Goal: Transaction & Acquisition: Purchase product/service

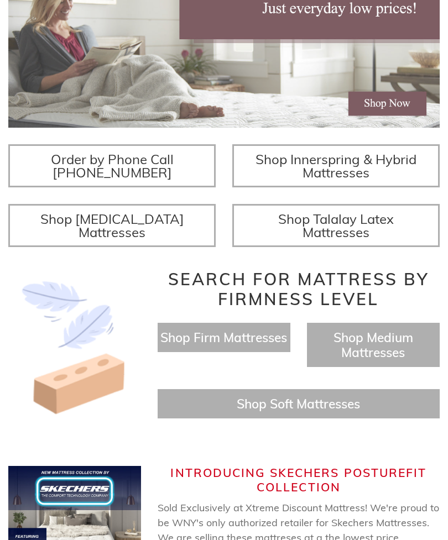
click at [171, 233] on span "Shop Memory Foam Mattresses" at bounding box center [112, 226] width 144 height 30
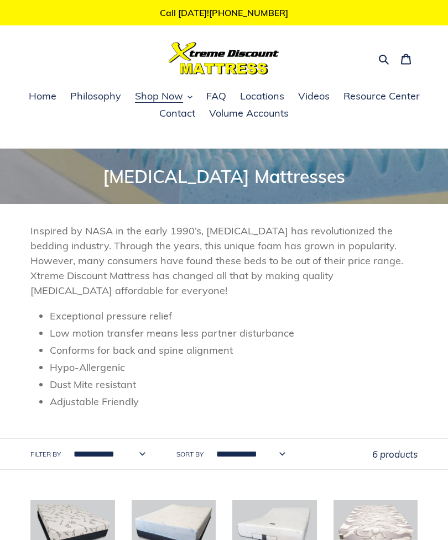
click at [278, 176] on span "Collection: Memory Foam Mattresses" at bounding box center [224, 176] width 242 height 22
click at [49, 97] on span "Home" at bounding box center [43, 96] width 28 height 13
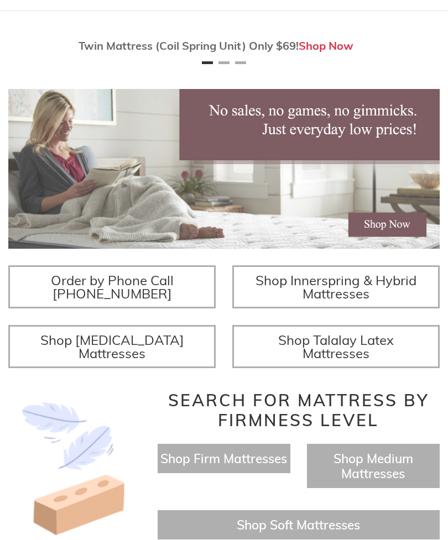
scroll to position [137, 0]
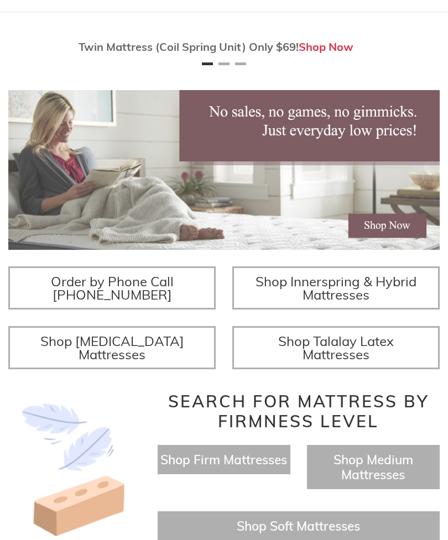
click at [409, 299] on span "Shop Innerspring & Hybrid Mattresses" at bounding box center [335, 288] width 161 height 30
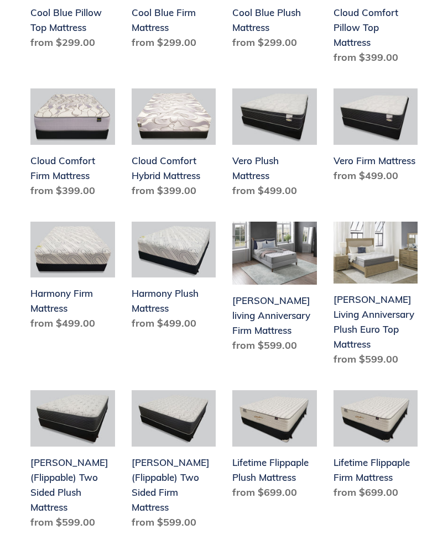
scroll to position [810, 0]
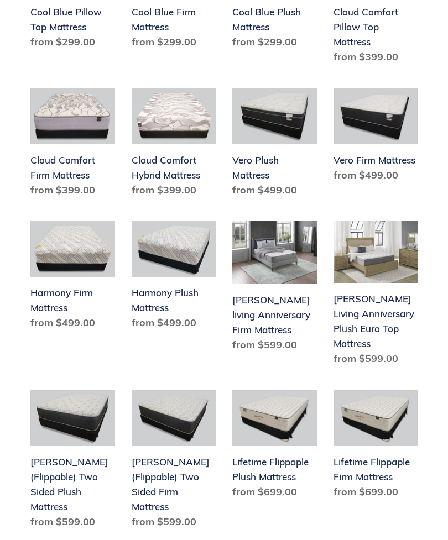
click at [383, 262] on link "Scott Living Anniversary Plush Euro Top Mattress" at bounding box center [375, 296] width 85 height 150
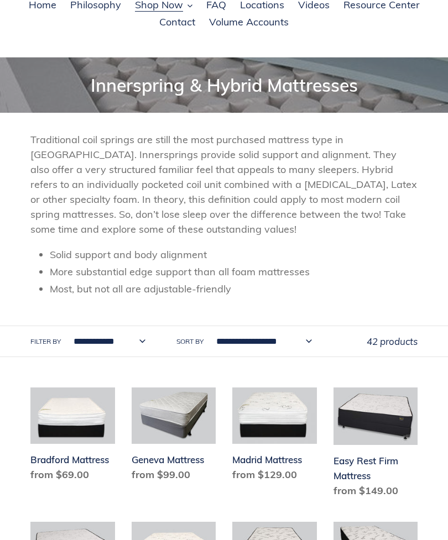
scroll to position [0, 0]
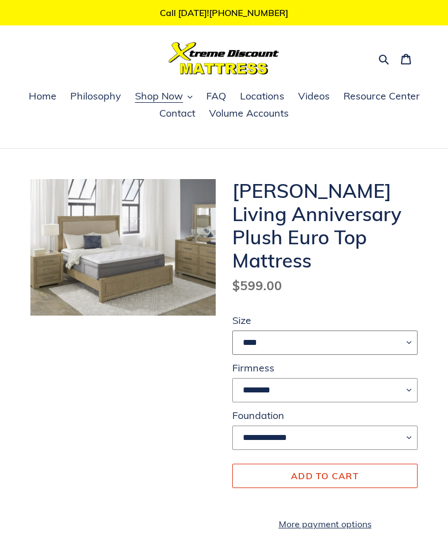
click at [417, 331] on select "**** ******* **** ***** ****" at bounding box center [324, 343] width 185 height 24
select select "****"
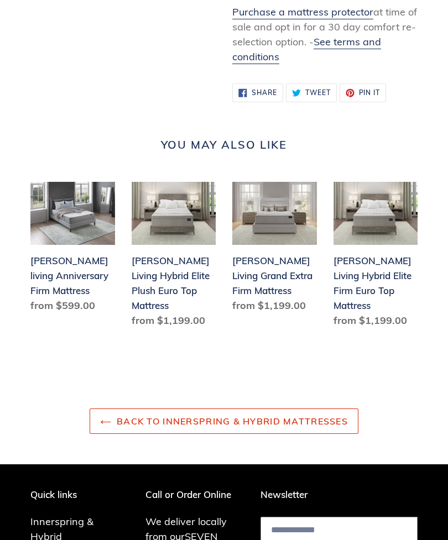
scroll to position [1427, 0]
click at [309, 409] on link "Back to Innerspring & Hybrid Mattresses" at bounding box center [224, 421] width 269 height 25
